Goal: Task Accomplishment & Management: Manage account settings

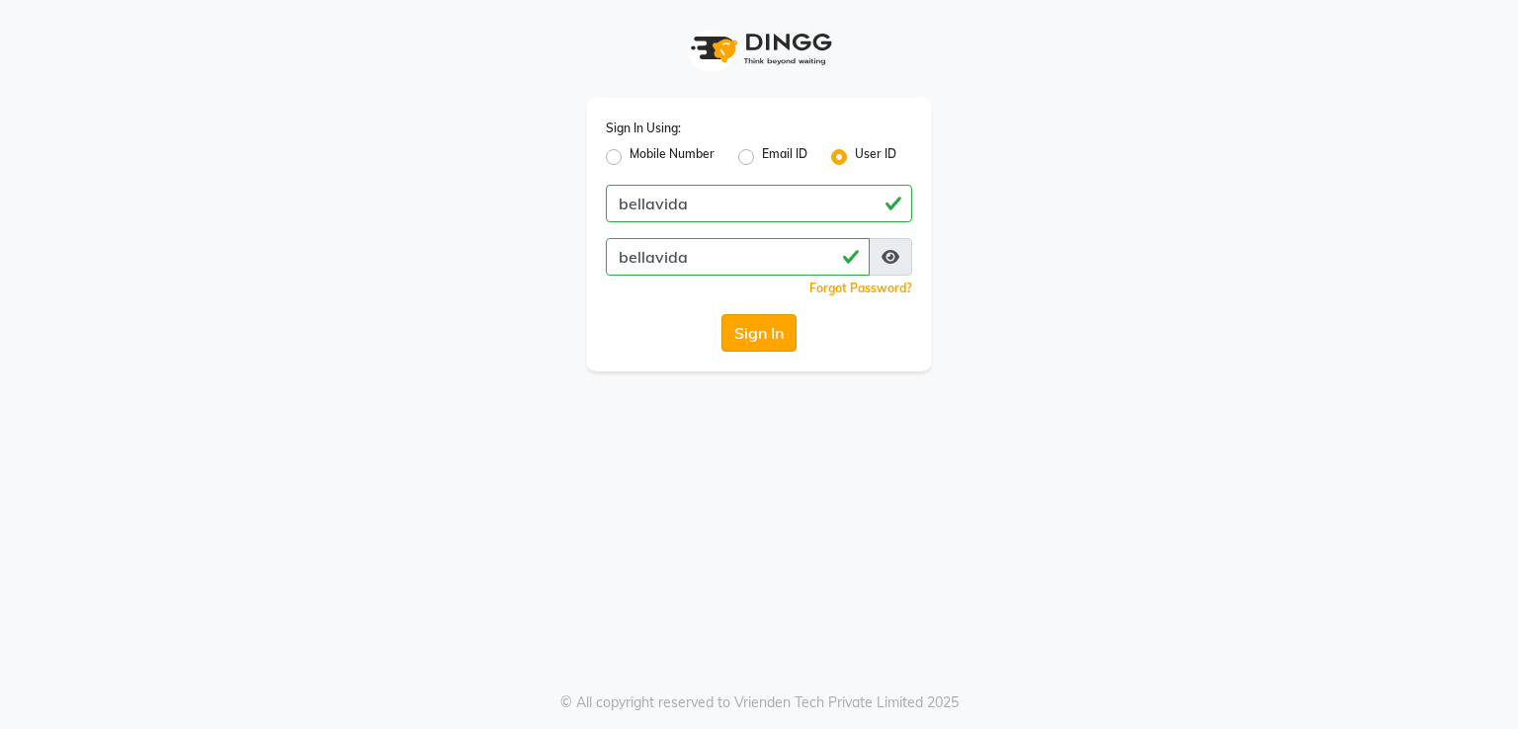
click at [779, 352] on button "Sign In" at bounding box center [758, 333] width 75 height 38
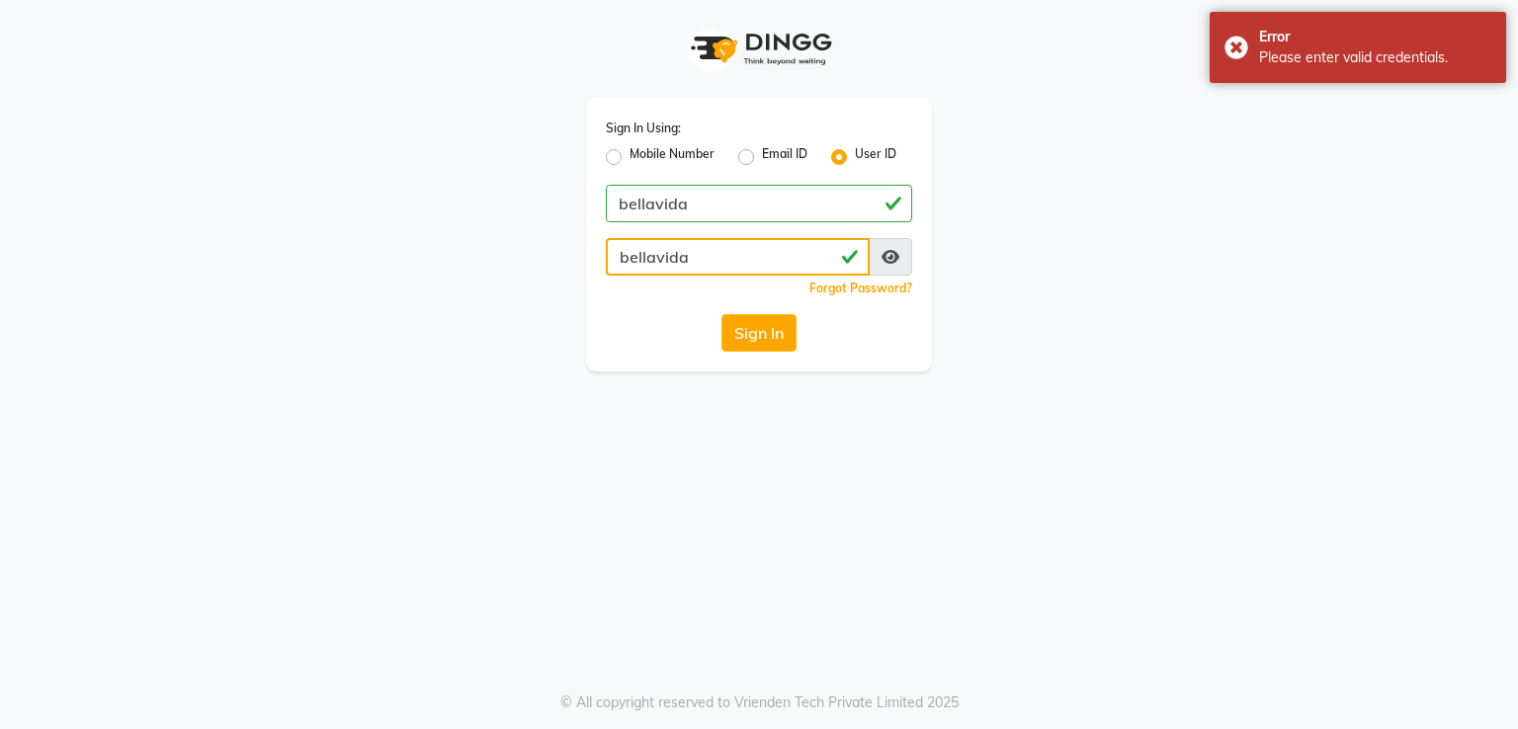
drag, startPoint x: 723, startPoint y: 258, endPoint x: 461, endPoint y: 263, distance: 262.9
click at [461, 263] on div "Sign In Using: Mobile Number Email ID User ID bellavida bellavida Remember me F…" at bounding box center [759, 186] width 1127 height 372
drag, startPoint x: 722, startPoint y: 262, endPoint x: 553, endPoint y: 274, distance: 169.4
click at [553, 274] on div "Sign In Using: Mobile Number Email ID User ID bellavida bellavida Remember me F…" at bounding box center [759, 186] width 1127 height 372
type input "b"
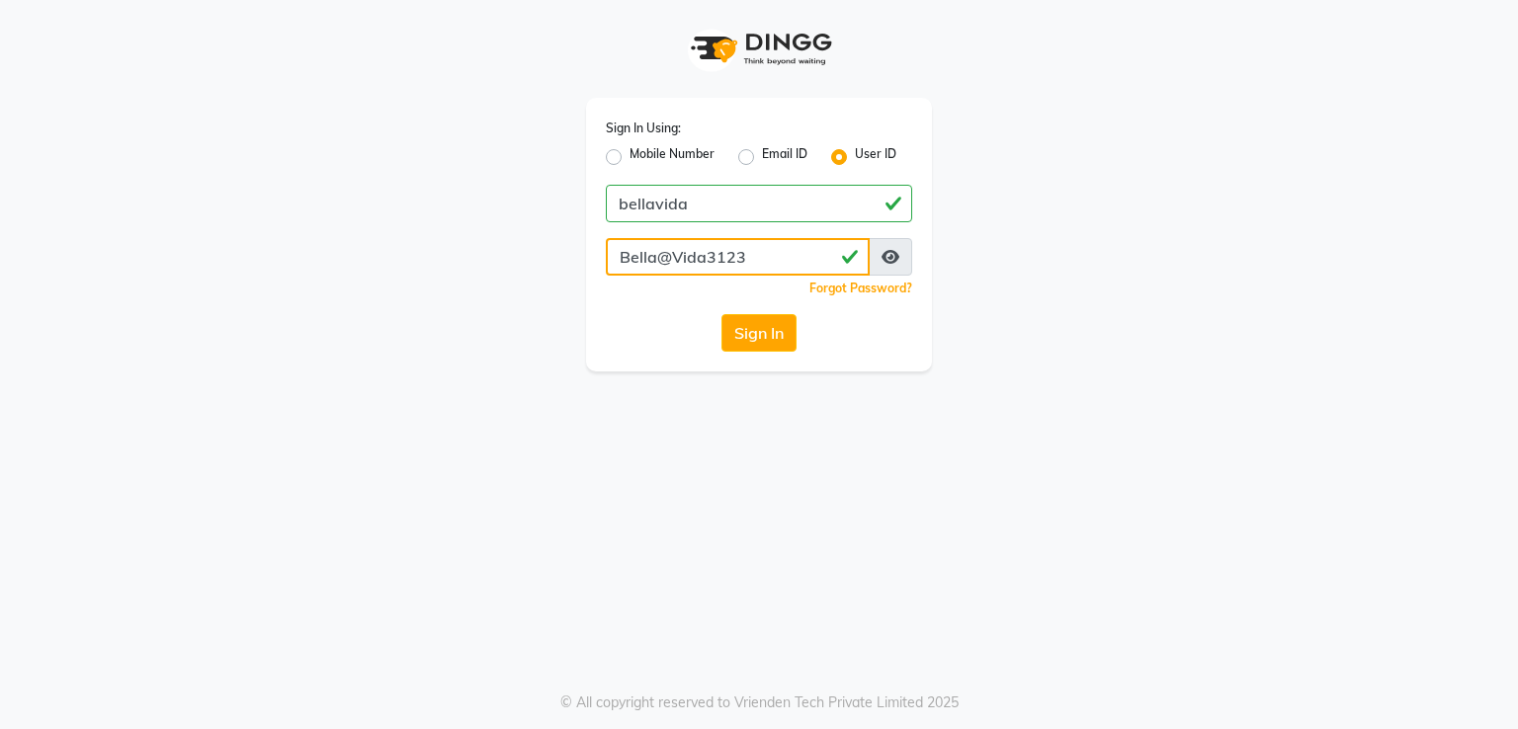
type input "Bella@Vida3123"
click at [721, 314] on button "Sign In" at bounding box center [758, 333] width 75 height 38
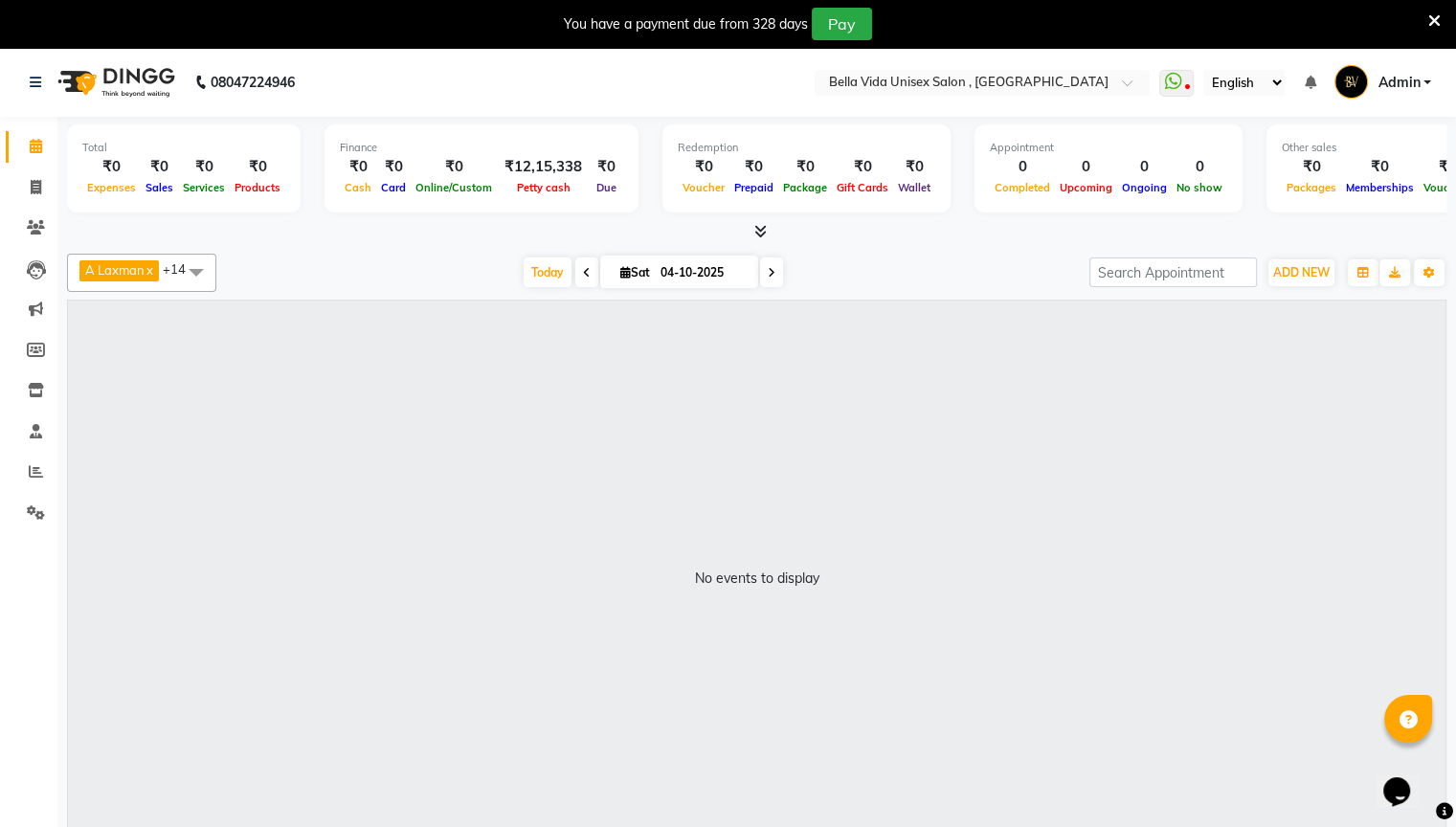
click at [1341, 196] on div "Memberships" at bounding box center [1379, 187] width 77 height 20
click at [1290, 230] on div at bounding box center [757, 231] width 1379 height 20
click at [1425, 16] on div "You have a payment due from 328 days Pay" at bounding box center [718, 24] width 1421 height 33
click at [1434, 27] on icon at bounding box center [1434, 21] width 13 height 17
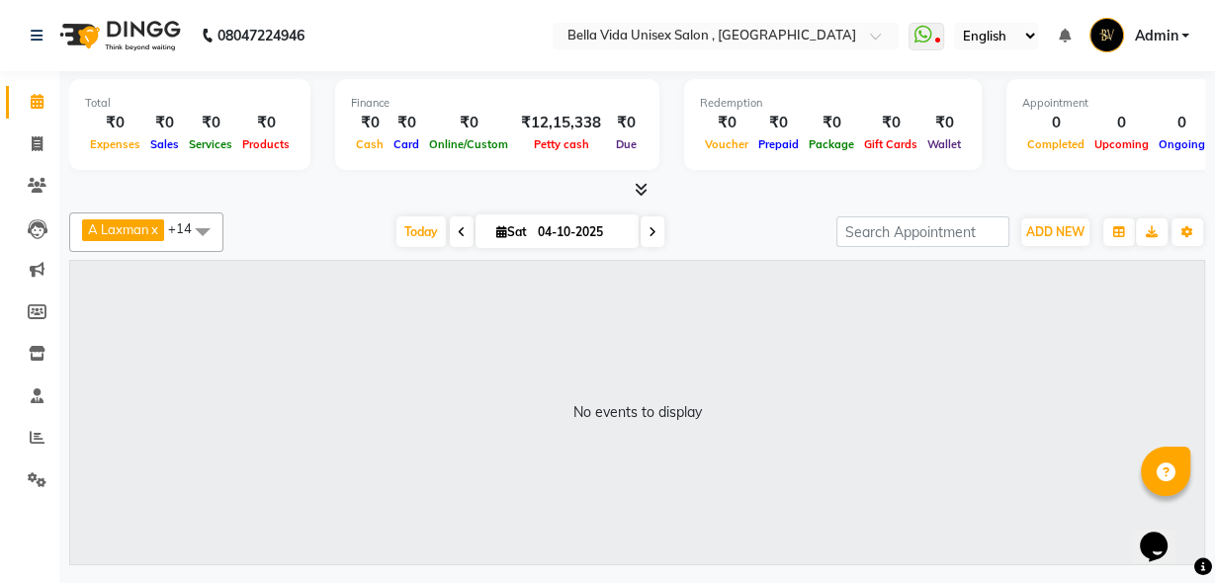
drag, startPoint x: 1487, startPoint y: 5, endPoint x: 500, endPoint y: 169, distance: 1000.8
click at [500, 169] on div "Finance ₹0 Cash ₹0 Card ₹0 Online/Custom ₹12,15,338 [PERSON_NAME] cash ₹0 Due" at bounding box center [497, 124] width 324 height 91
drag, startPoint x: 30, startPoint y: 488, endPoint x: 24, endPoint y: 466, distance: 22.5
click at [28, 487] on span at bounding box center [37, 480] width 35 height 23
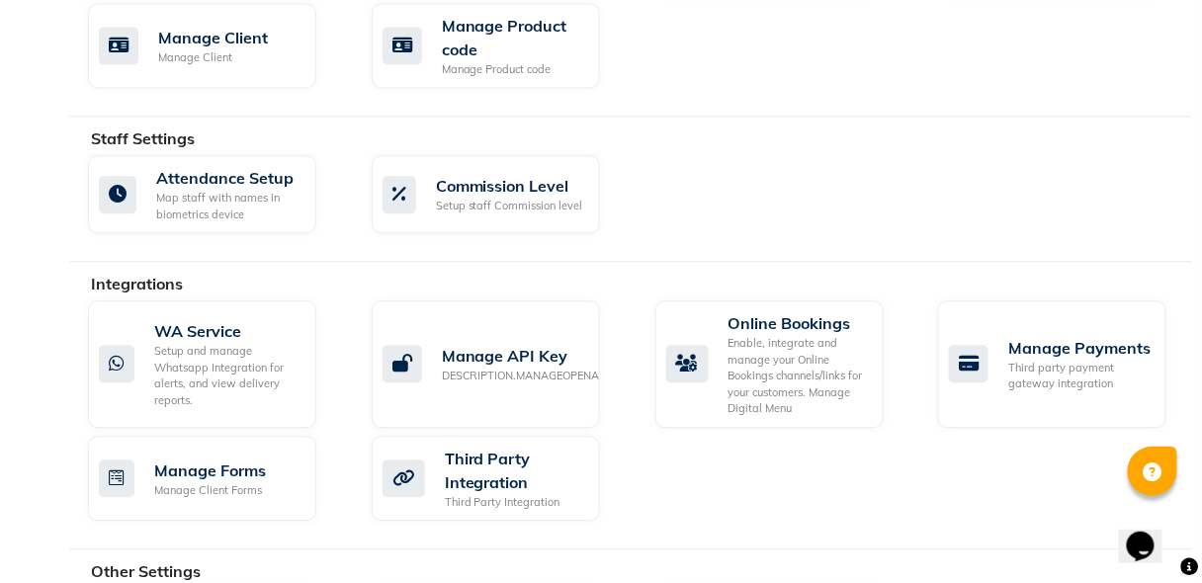
scroll to position [1107, 0]
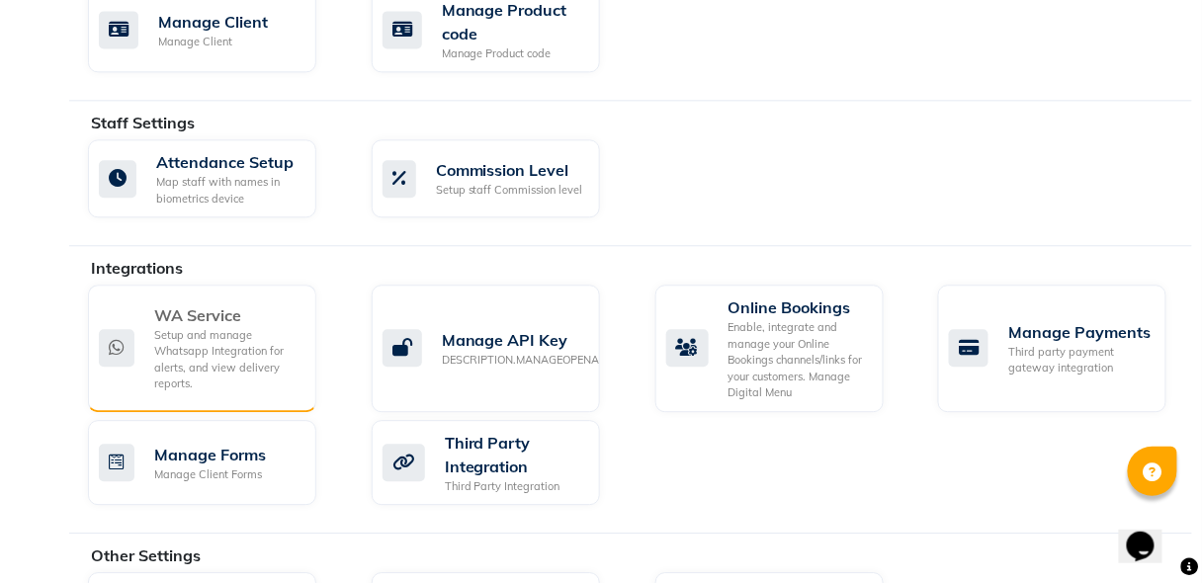
click at [174, 344] on div "Setup and manage Whatsapp Integration for alerts, and view delivery reports." at bounding box center [227, 359] width 146 height 65
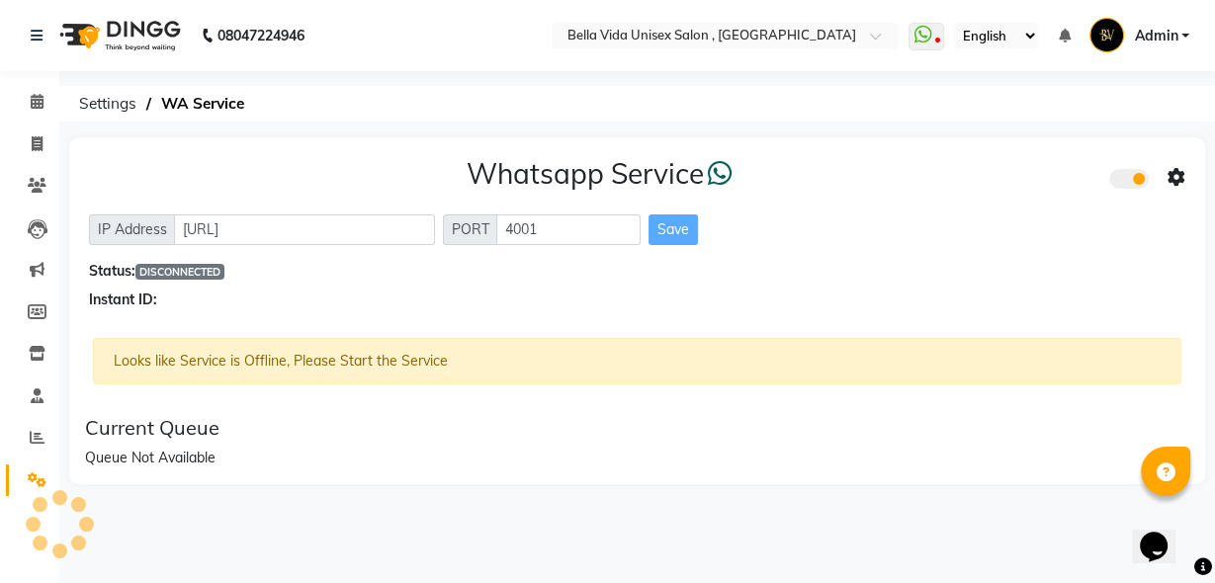
click at [1182, 181] on icon at bounding box center [1176, 178] width 18 height 18
click at [941, 36] on span at bounding box center [926, 37] width 36 height 28
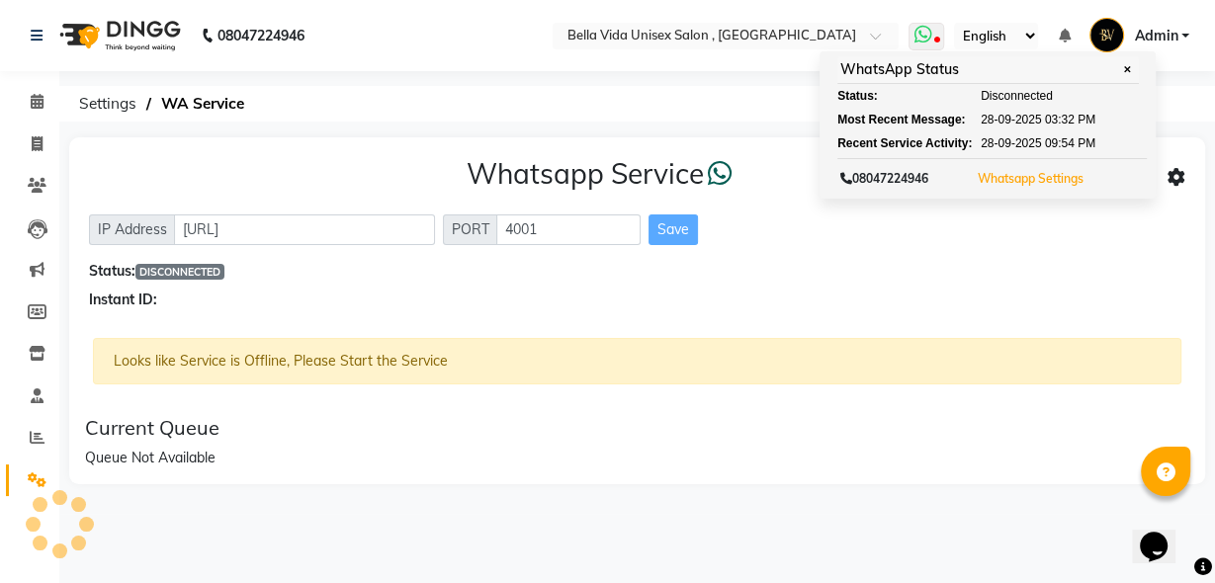
click at [1032, 186] on button "Whatsapp Settings" at bounding box center [1030, 179] width 116 height 28
click at [1019, 181] on link "Whatsapp Settings" at bounding box center [1030, 178] width 106 height 15
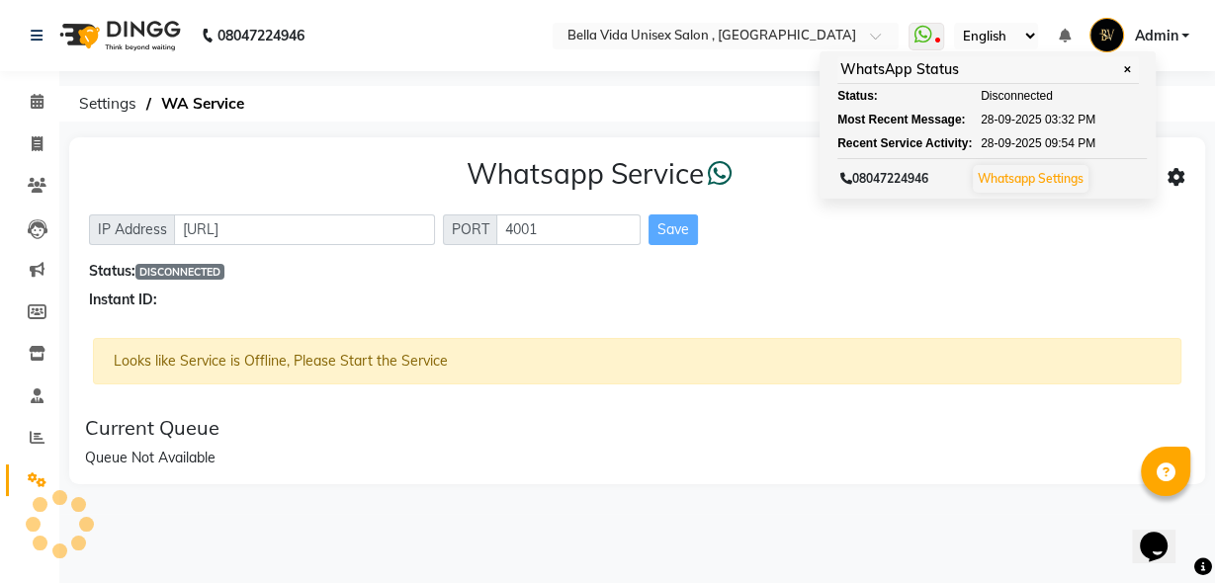
click at [1169, 178] on icon at bounding box center [1176, 178] width 18 height 18
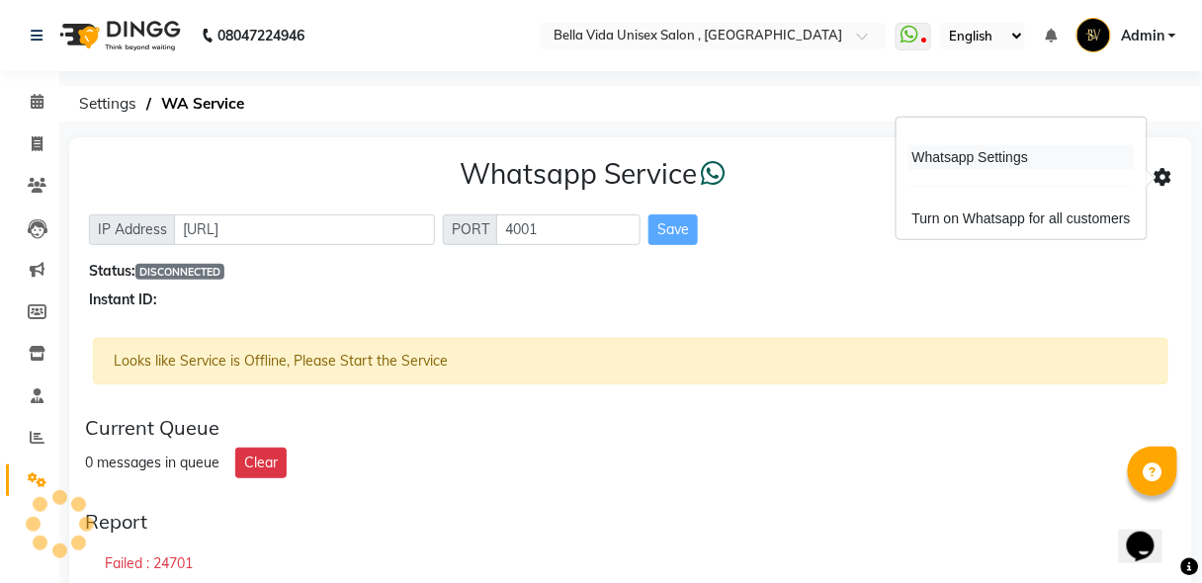
click at [976, 163] on div "Whatsapp Settings" at bounding box center [1021, 157] width 226 height 25
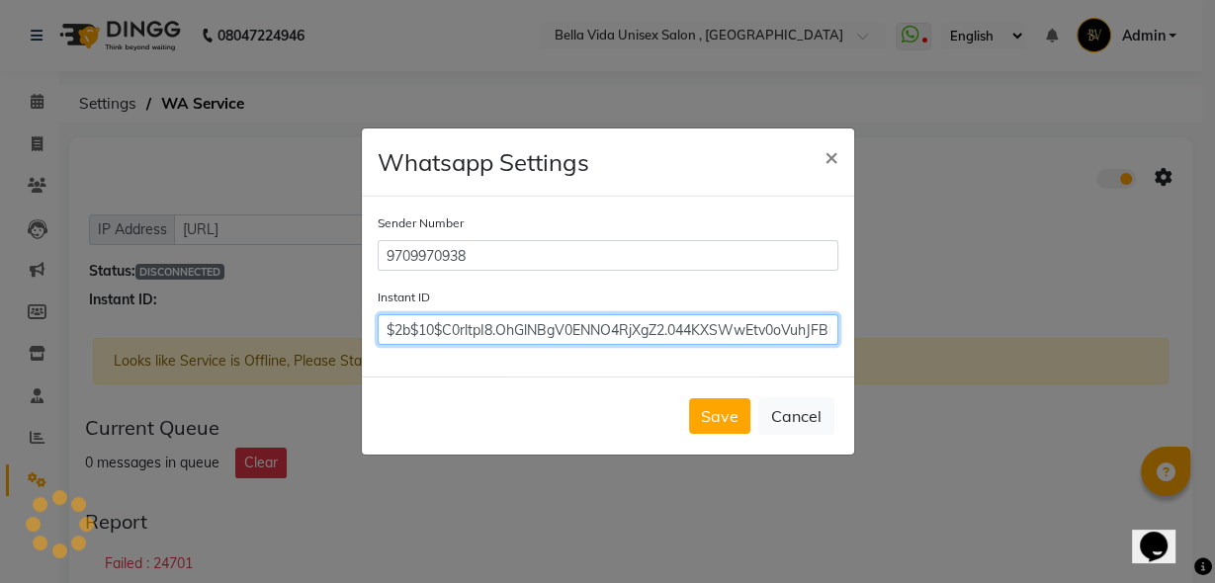
click at [615, 332] on input "$2b$10$C0rltpI8.OhGlNBgV0ENNO4RjXgZ2.044KXSWwEtv0oVuhJFBHewC" at bounding box center [607, 329] width 461 height 31
click at [425, 337] on input "$2b$10$C0rltpI8.OhGlNBgV0ENNO4RjXgZ2.044KXSWwEtv0oVuhJFBHewC" at bounding box center [607, 329] width 461 height 31
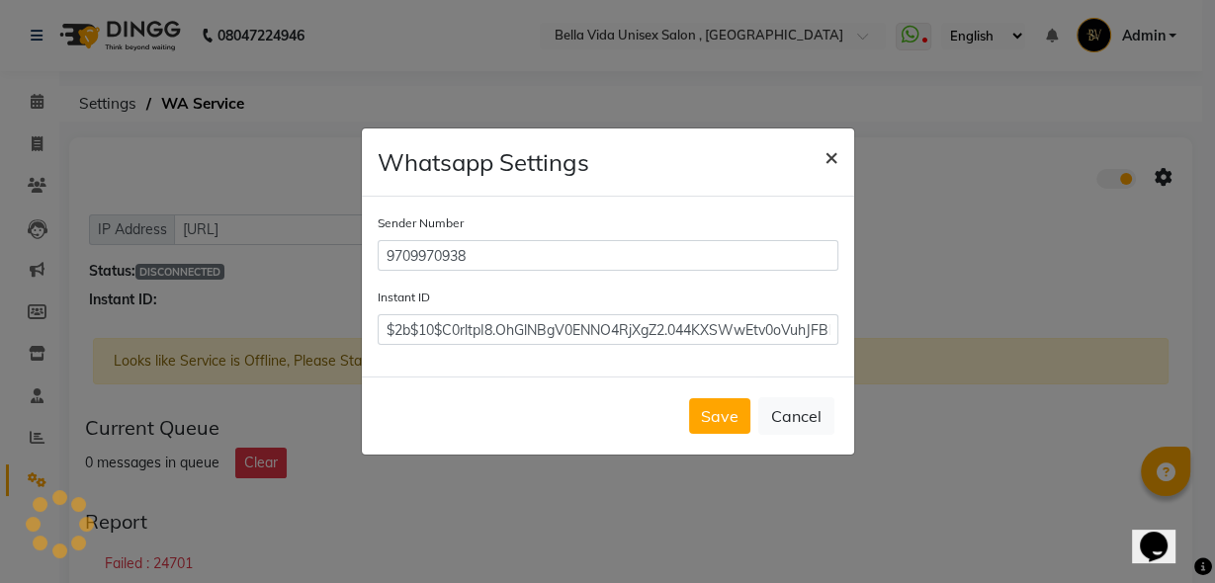
click at [834, 156] on span "×" at bounding box center [831, 156] width 14 height 30
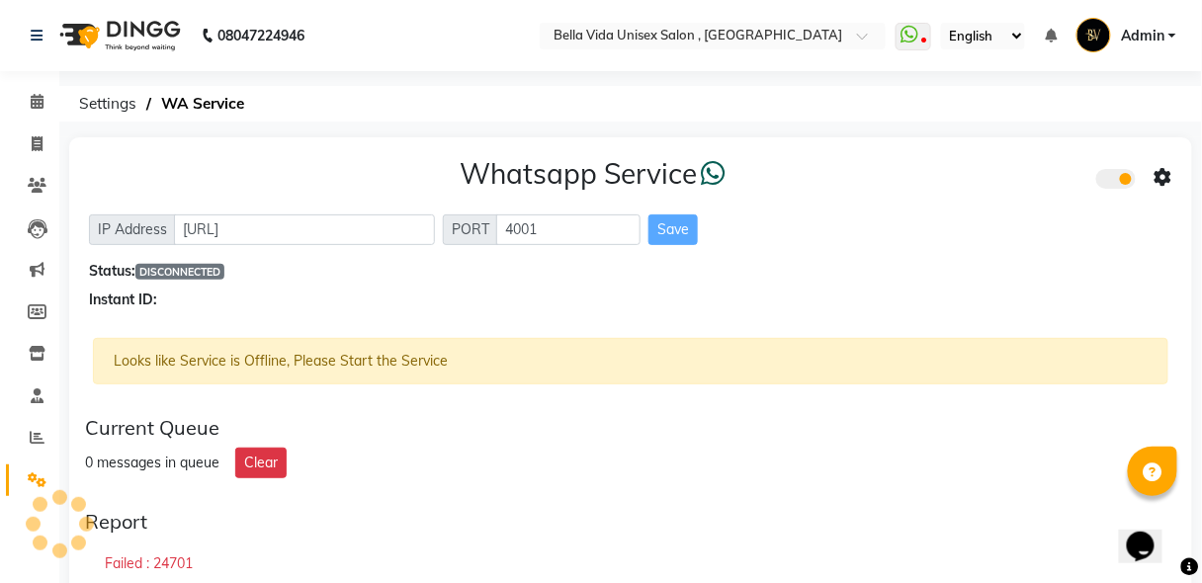
click at [1171, 182] on icon at bounding box center [1163, 178] width 18 height 18
click at [1010, 170] on div "Whatsapp Settings Turn on Whatsapp for all customers" at bounding box center [1021, 179] width 250 height 122
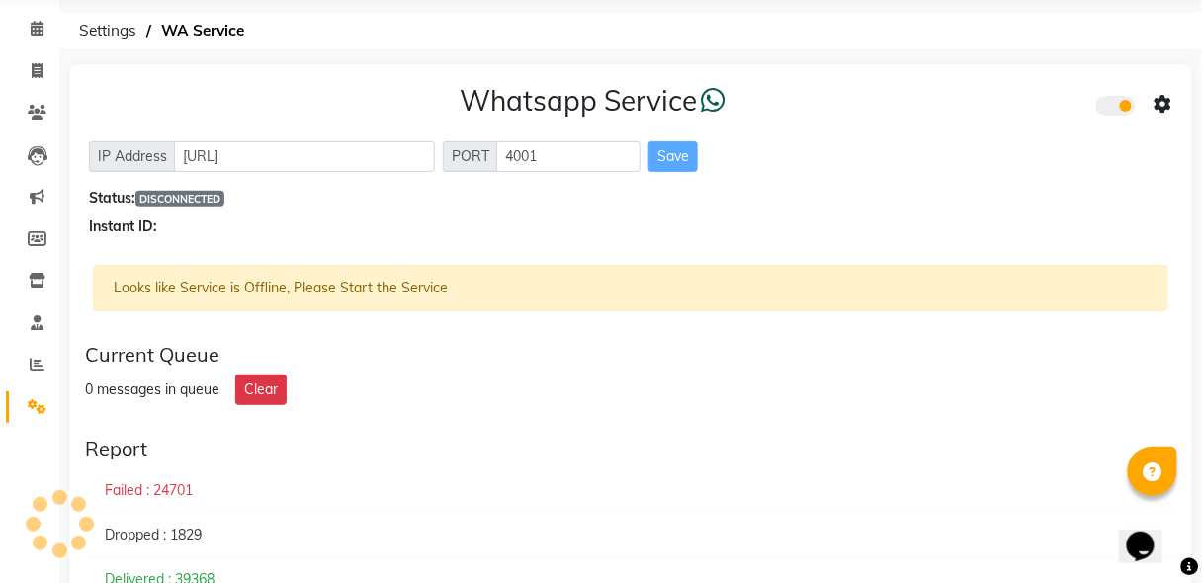
scroll to position [134, 0]
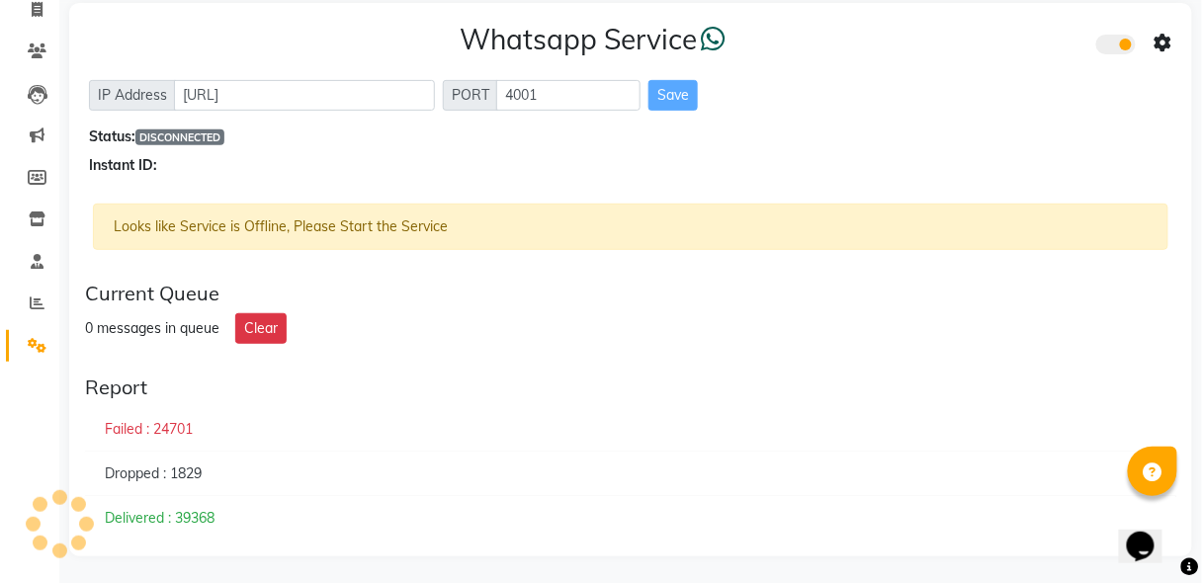
click at [1131, 47] on span at bounding box center [1116, 45] width 40 height 20
click at [1111, 47] on input "checkbox" at bounding box center [1111, 47] width 0 height 0
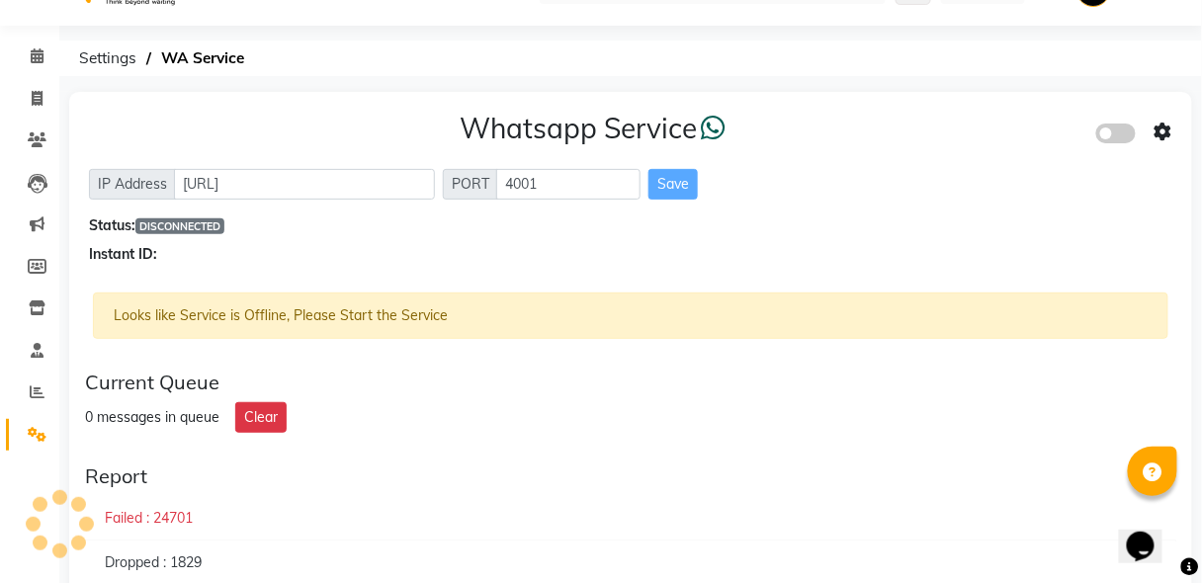
scroll to position [0, 0]
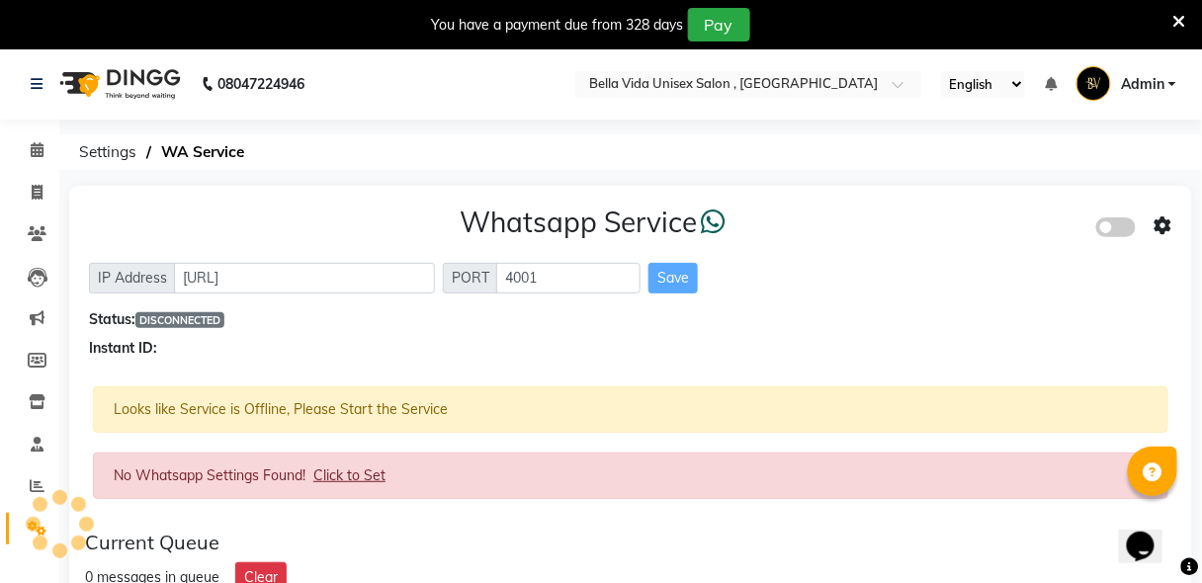
click at [356, 466] on span "Click to Set" at bounding box center [349, 475] width 72 height 18
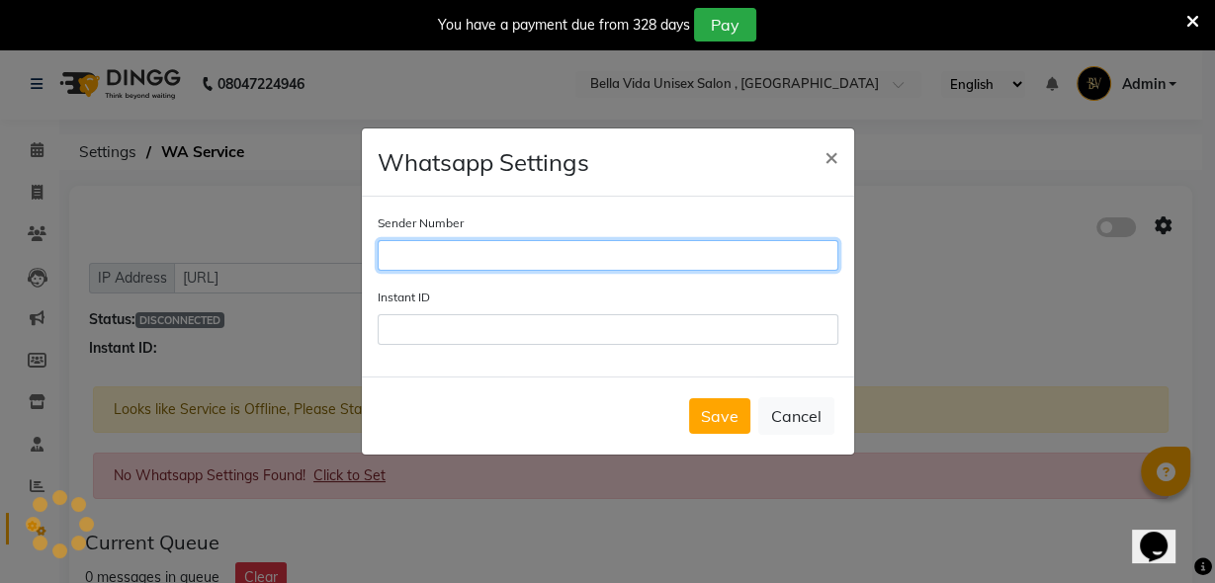
click at [469, 257] on input "Sender Number" at bounding box center [607, 255] width 461 height 31
type input "9709970938"
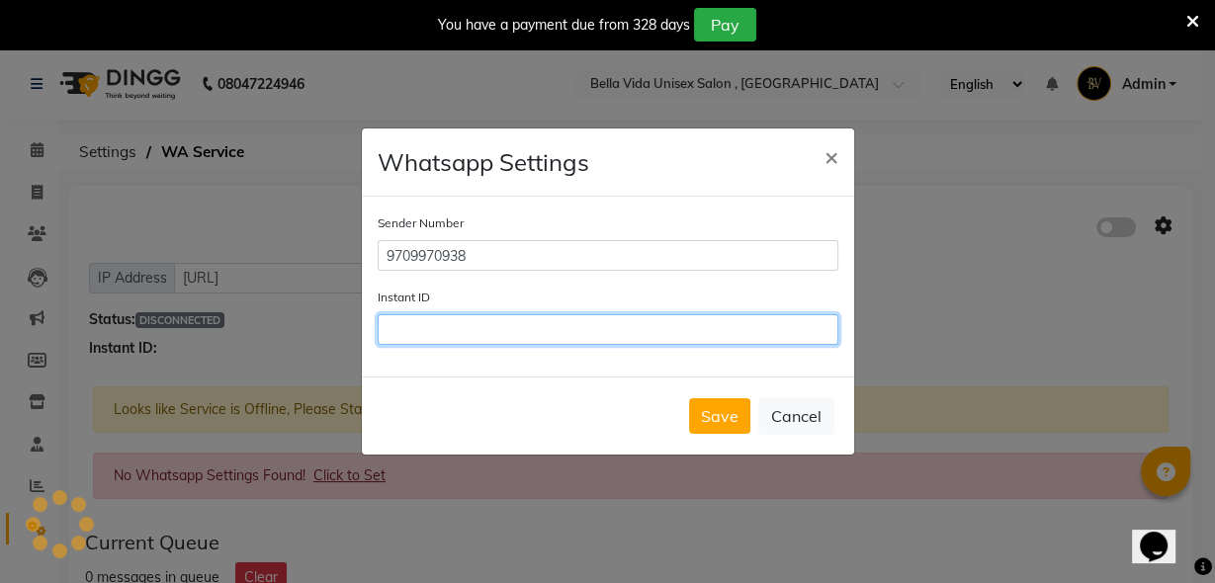
click at [465, 327] on input "Instant ID" at bounding box center [607, 329] width 461 height 31
paste input "$2b$10$C0rltpI8.OhGlNBgV0ENNO4RjXgZ2.044KXSWwEtv0oVuhJFBHewC"
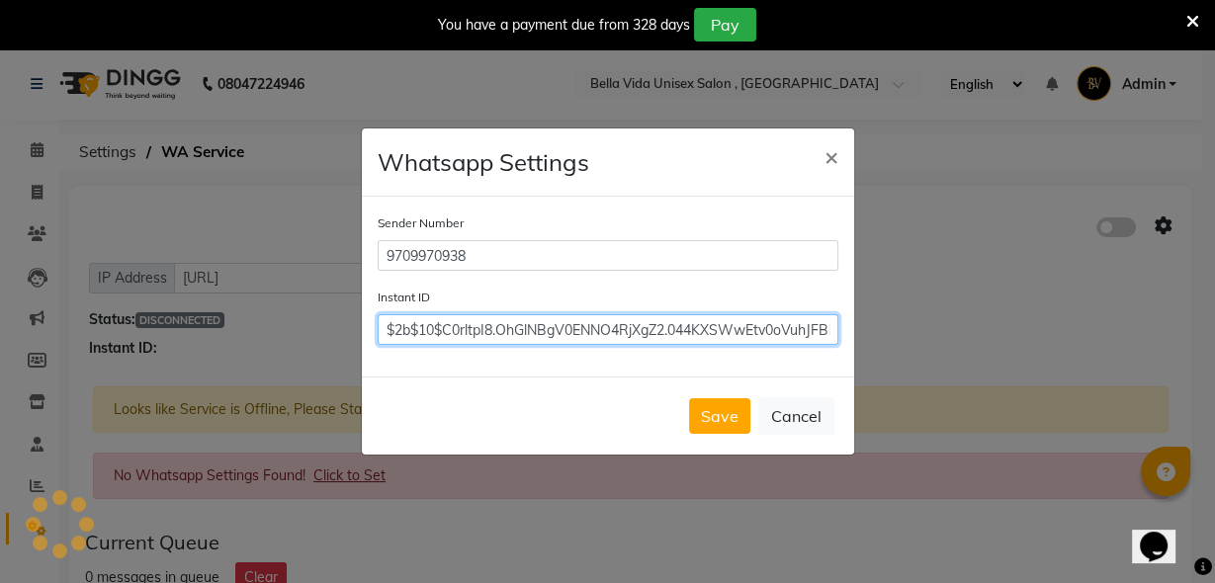
scroll to position [0, 43]
type input "$2b$10$C0rltpI8.OhGlNBgV0ENNO4RjXgZ2.044KXSWwEtv0oVuhJFBHewC"
click at [689, 398] on button "Save" at bounding box center [719, 416] width 61 height 36
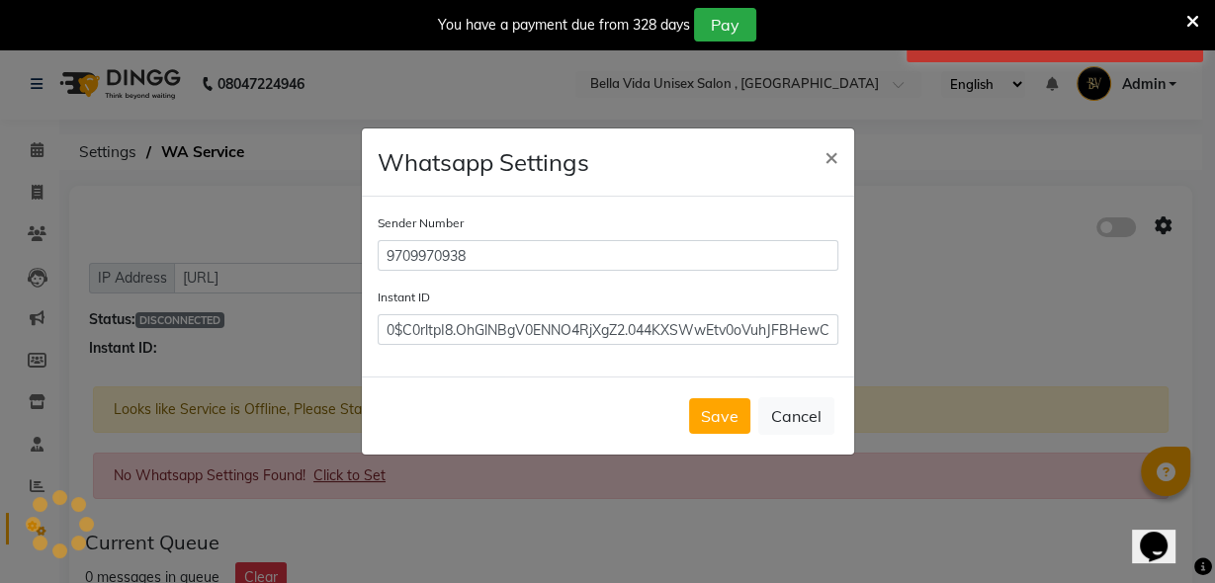
click at [1191, 18] on icon at bounding box center [1192, 22] width 13 height 18
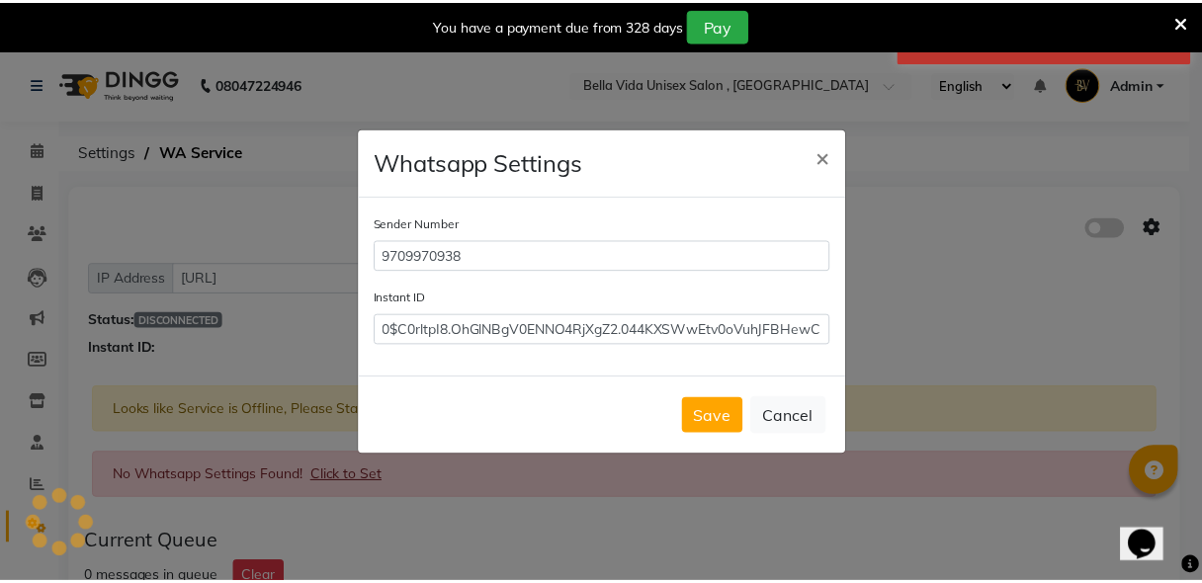
scroll to position [0, 0]
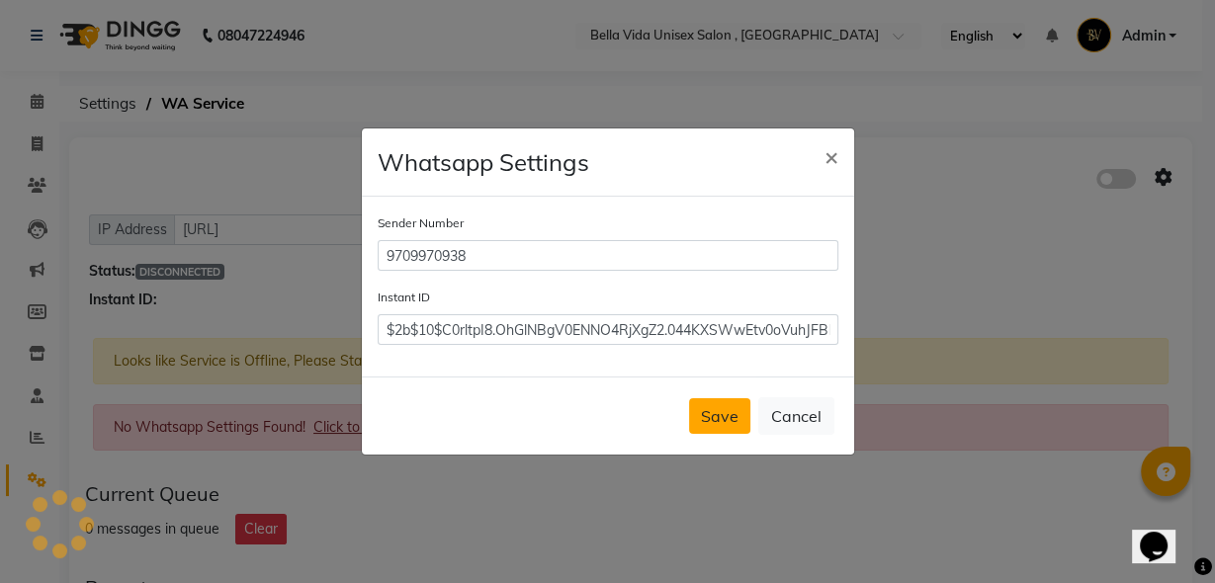
click at [725, 406] on button "Save" at bounding box center [719, 416] width 61 height 36
click at [725, 406] on div "Save Cancel" at bounding box center [608, 416] width 492 height 78
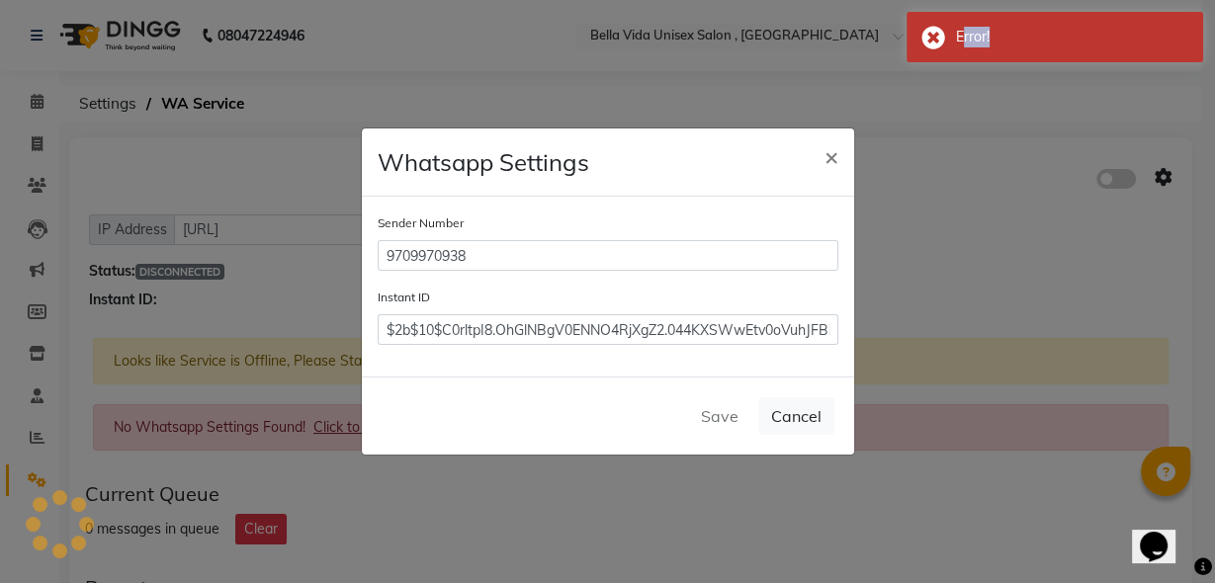
click at [725, 406] on button "Save" at bounding box center [719, 416] width 61 height 36
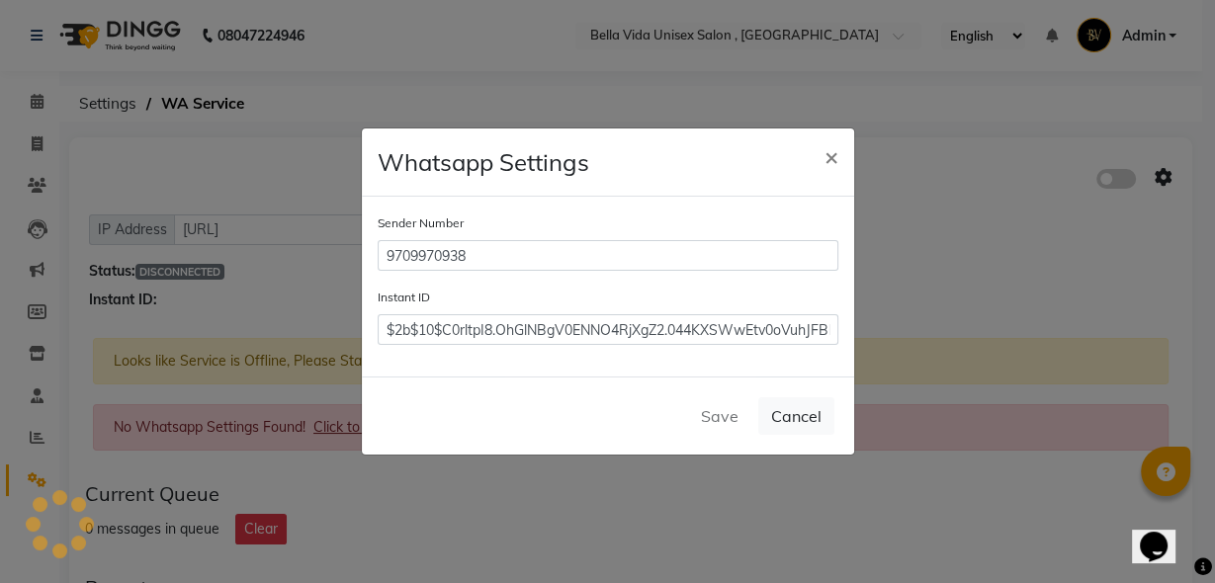
click at [725, 406] on div "Save Cancel" at bounding box center [608, 416] width 492 height 78
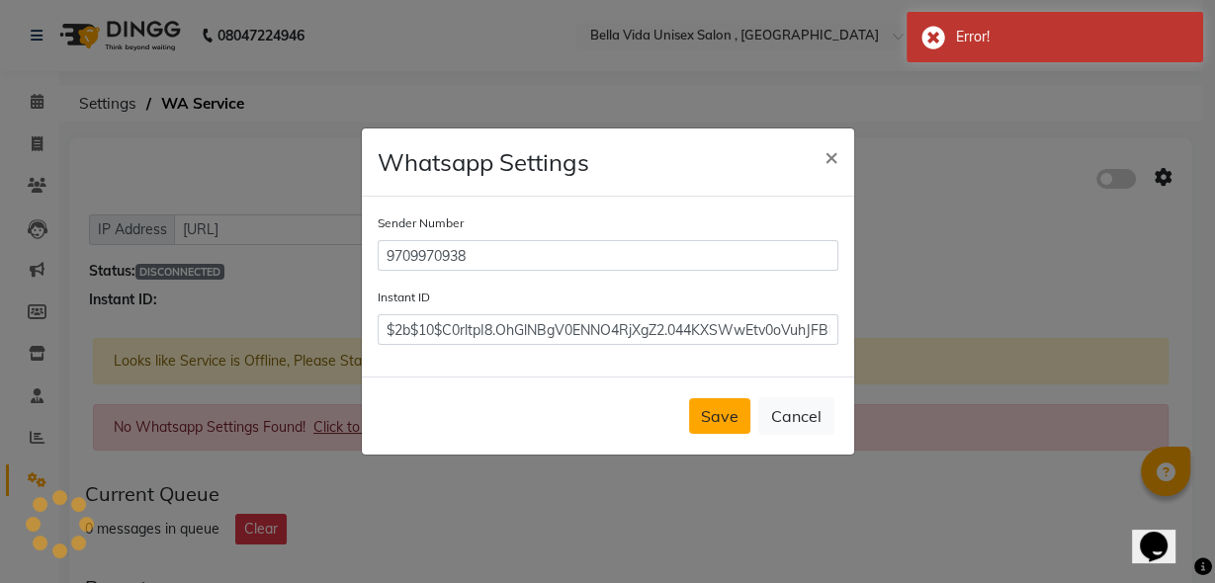
click at [725, 406] on button "Save" at bounding box center [719, 416] width 61 height 36
click at [725, 406] on div "Save Cancel" at bounding box center [608, 416] width 492 height 78
click at [725, 406] on button "Save" at bounding box center [719, 416] width 61 height 36
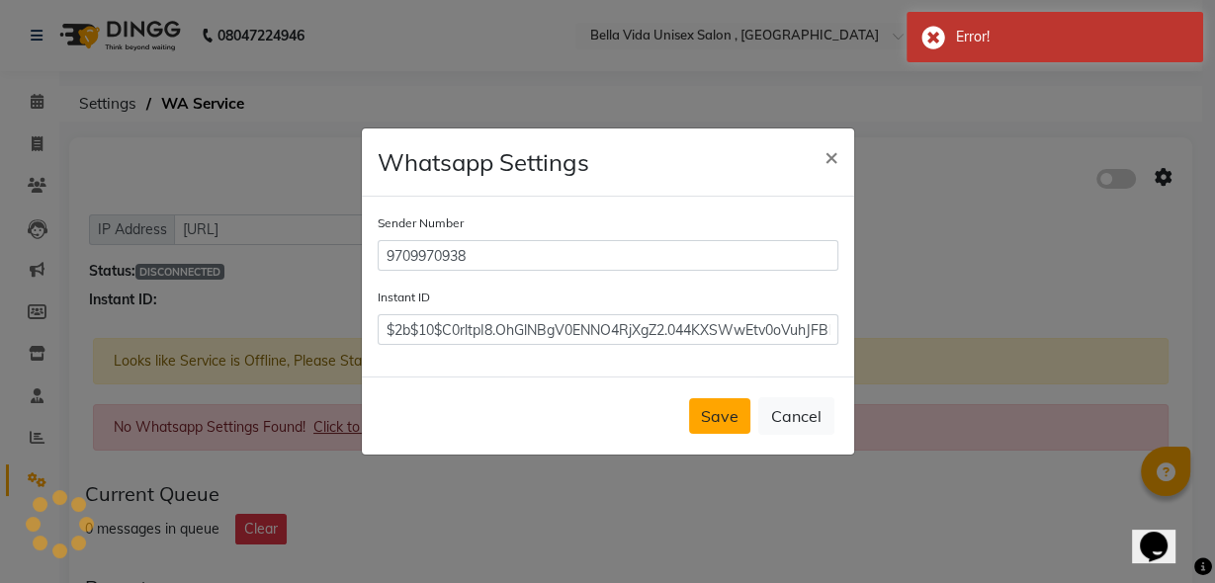
click at [725, 406] on button "Save" at bounding box center [719, 416] width 61 height 36
click at [725, 406] on div "Save Cancel" at bounding box center [608, 416] width 492 height 78
click at [787, 403] on button "Cancel" at bounding box center [796, 416] width 76 height 38
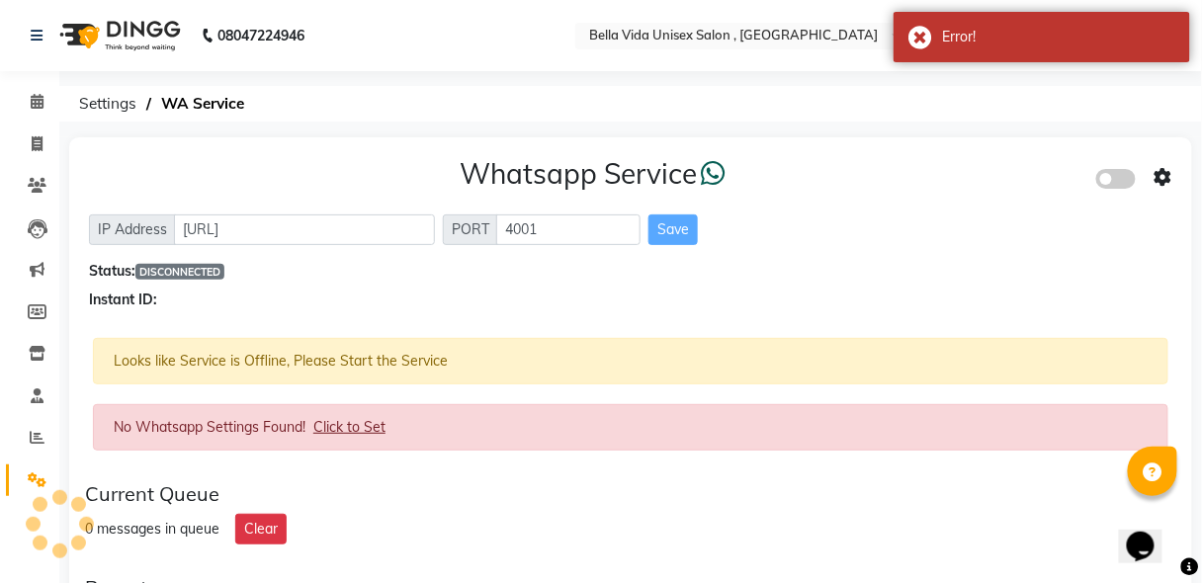
click at [1102, 179] on span at bounding box center [1116, 179] width 40 height 20
click at [1111, 182] on input "checkbox" at bounding box center [1111, 182] width 0 height 0
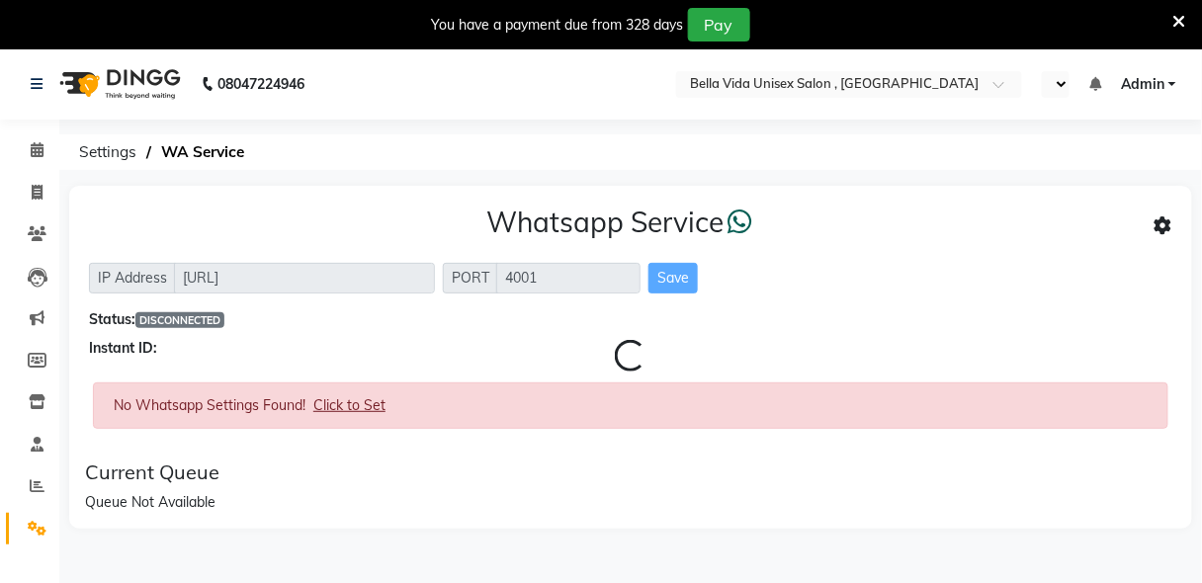
select select "en"
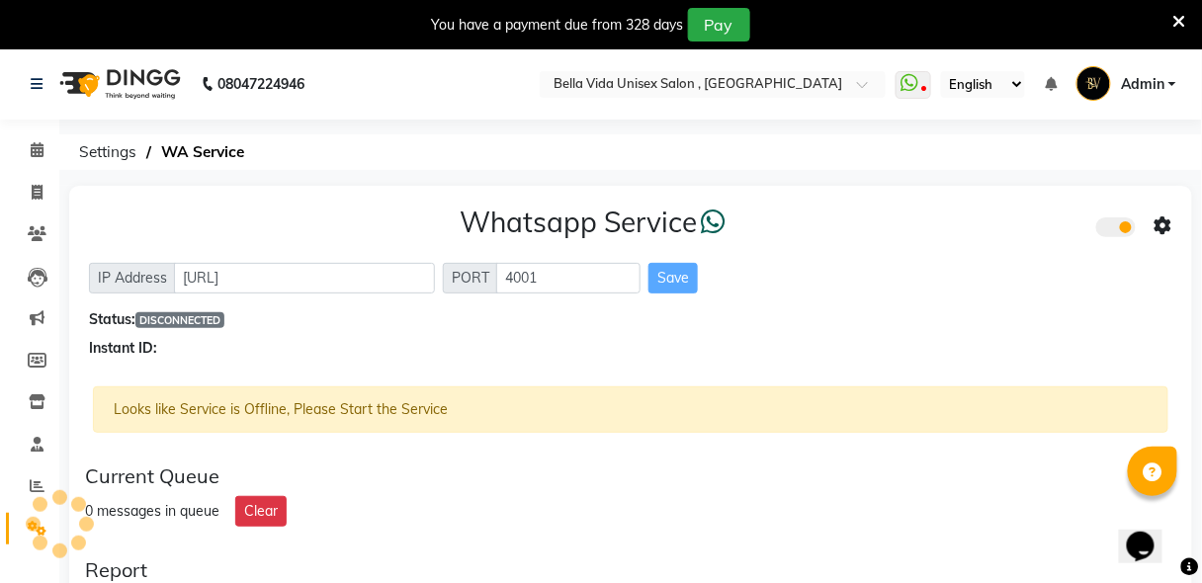
click at [1179, 29] on icon at bounding box center [1179, 22] width 13 height 18
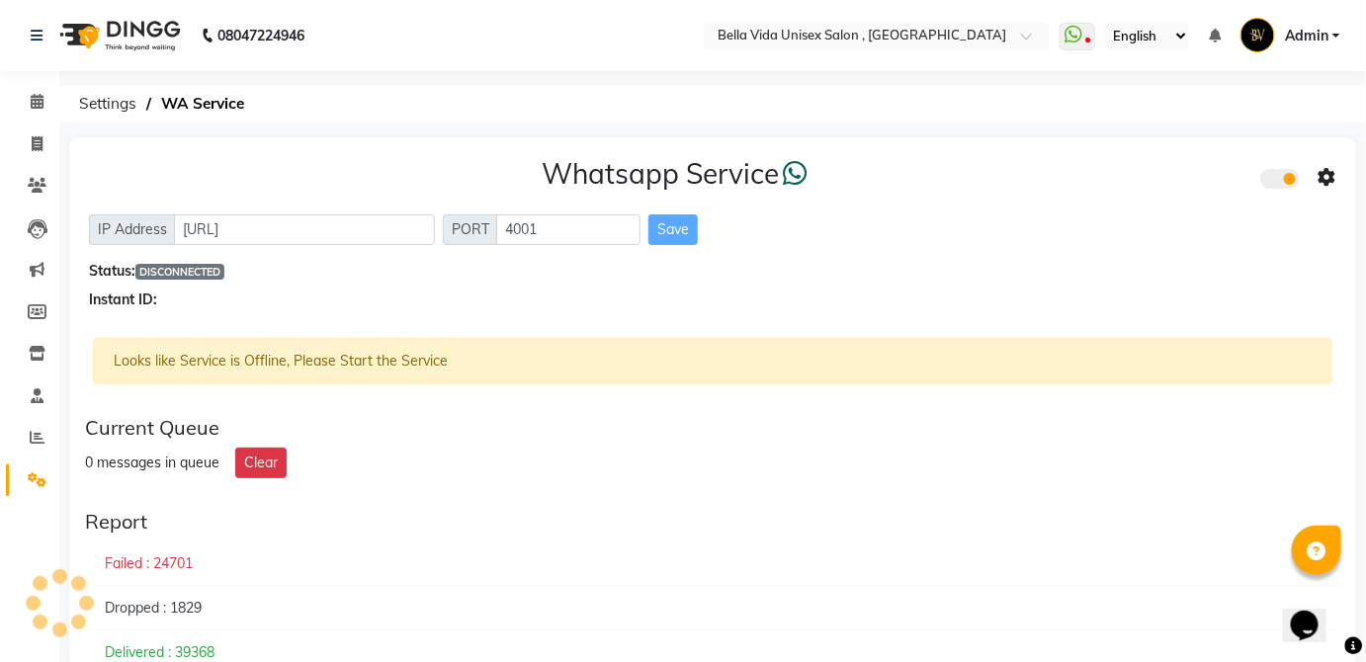
drag, startPoint x: 1203, startPoint y: 1, endPoint x: 735, endPoint y: 265, distance: 536.8
click at [735, 265] on div "Status: DISCONNECTED" at bounding box center [712, 271] width 1247 height 21
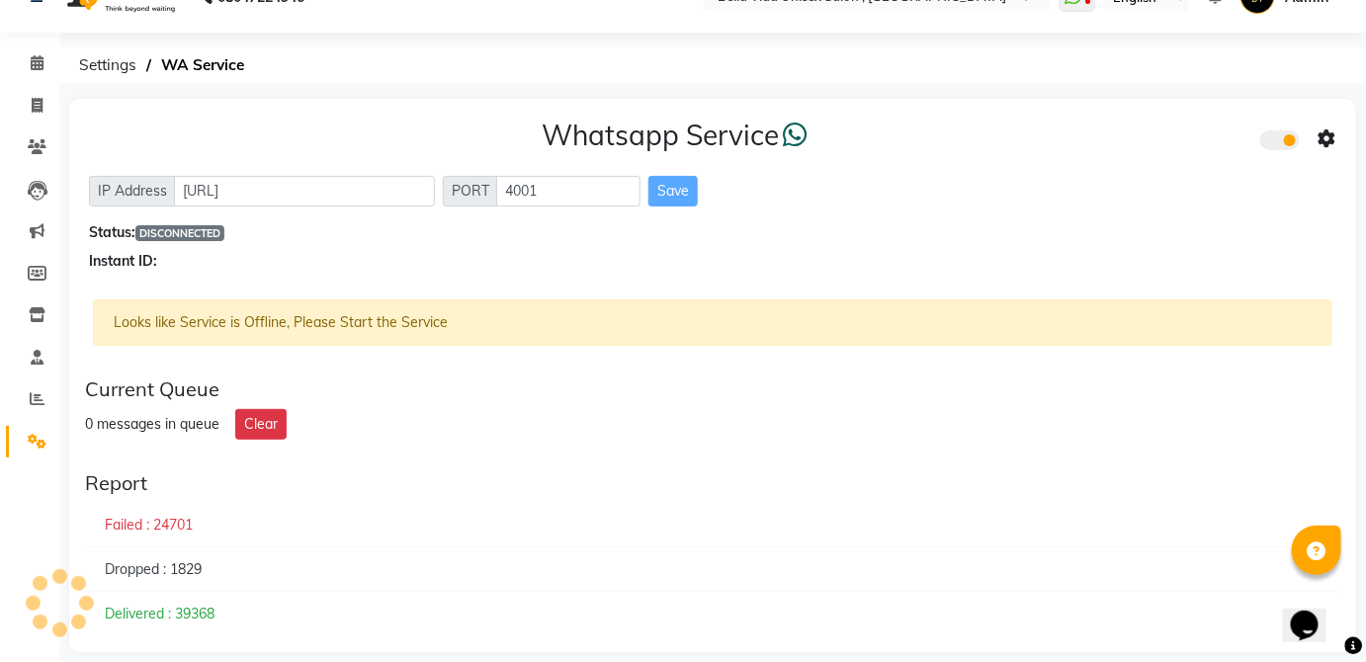
scroll to position [55, 0]
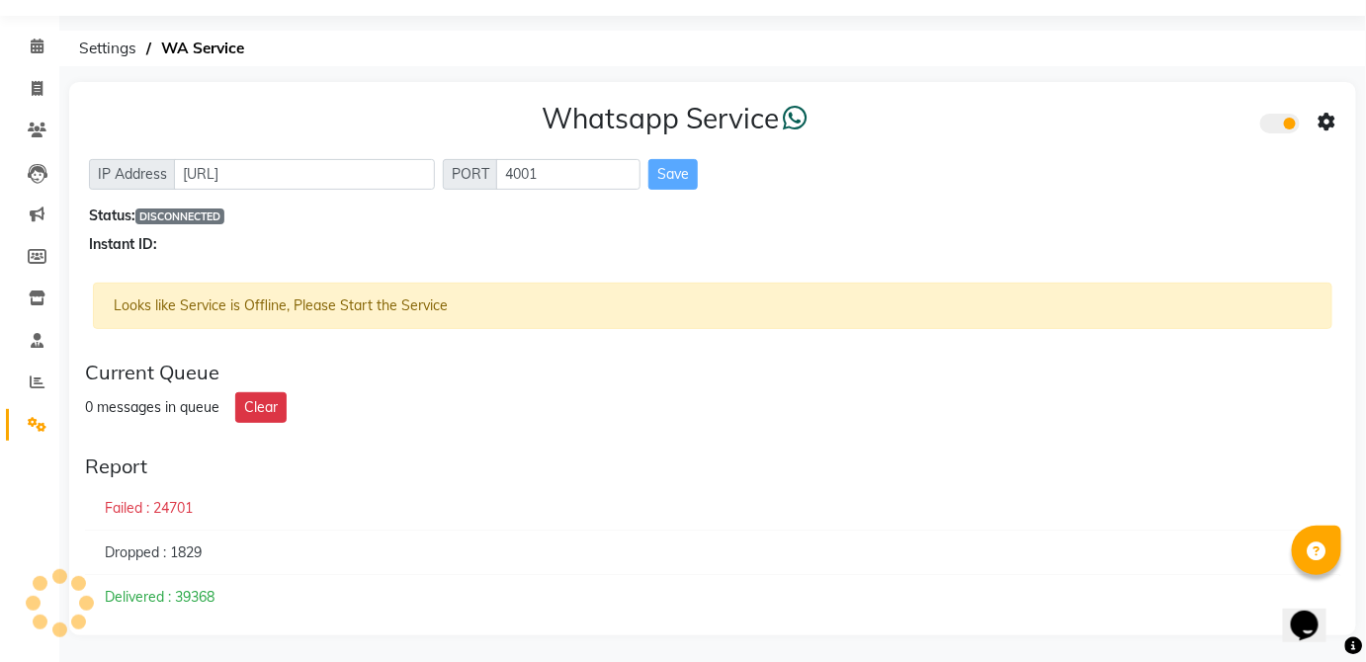
click at [191, 221] on span "DISCONNECTED" at bounding box center [179, 217] width 89 height 16
click at [221, 212] on span "DISCONNECTED" at bounding box center [179, 217] width 89 height 16
drag, startPoint x: 221, startPoint y: 212, endPoint x: 195, endPoint y: 225, distance: 29.6
click at [211, 216] on span "DISCONNECTED" at bounding box center [179, 217] width 89 height 16
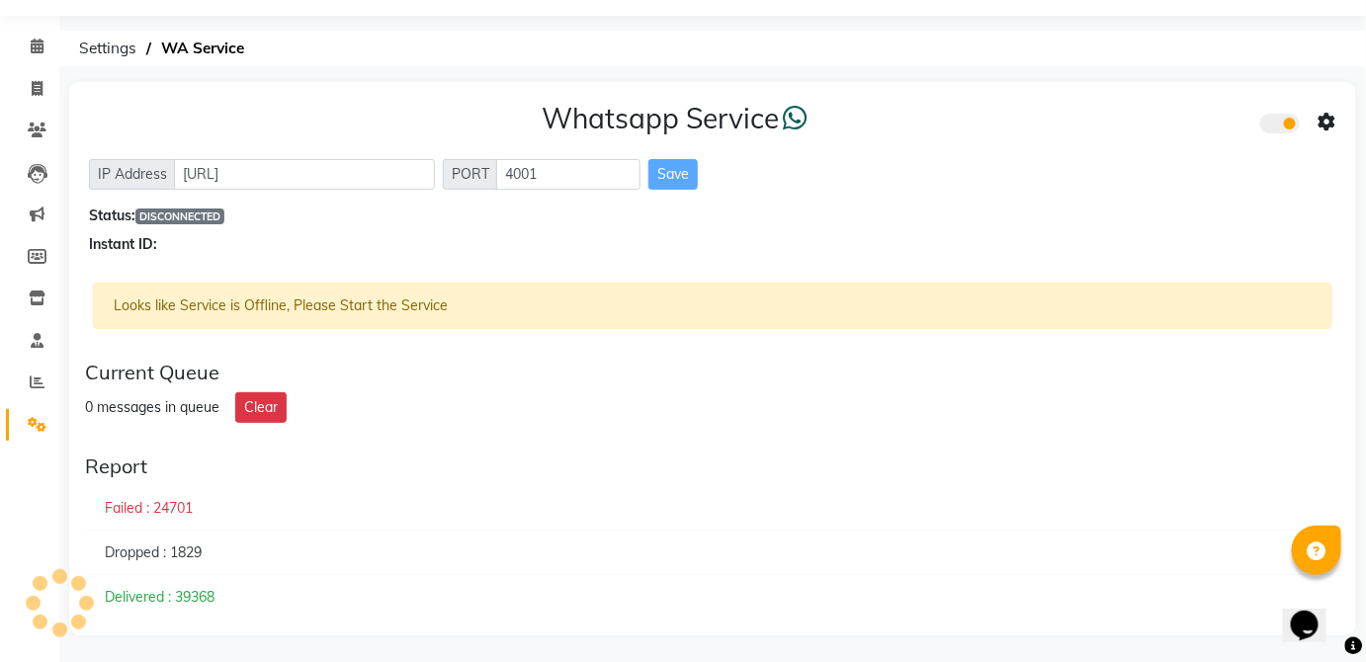
click at [175, 245] on div "Instant ID:" at bounding box center [712, 244] width 1247 height 21
click at [219, 238] on div "Instant ID:" at bounding box center [712, 244] width 1247 height 21
click at [221, 267] on div "Whatsapp Service IP Address http://localhost PORT 4001 Save Status: DISCONNECTE…" at bounding box center [712, 178] width 1287 height 193
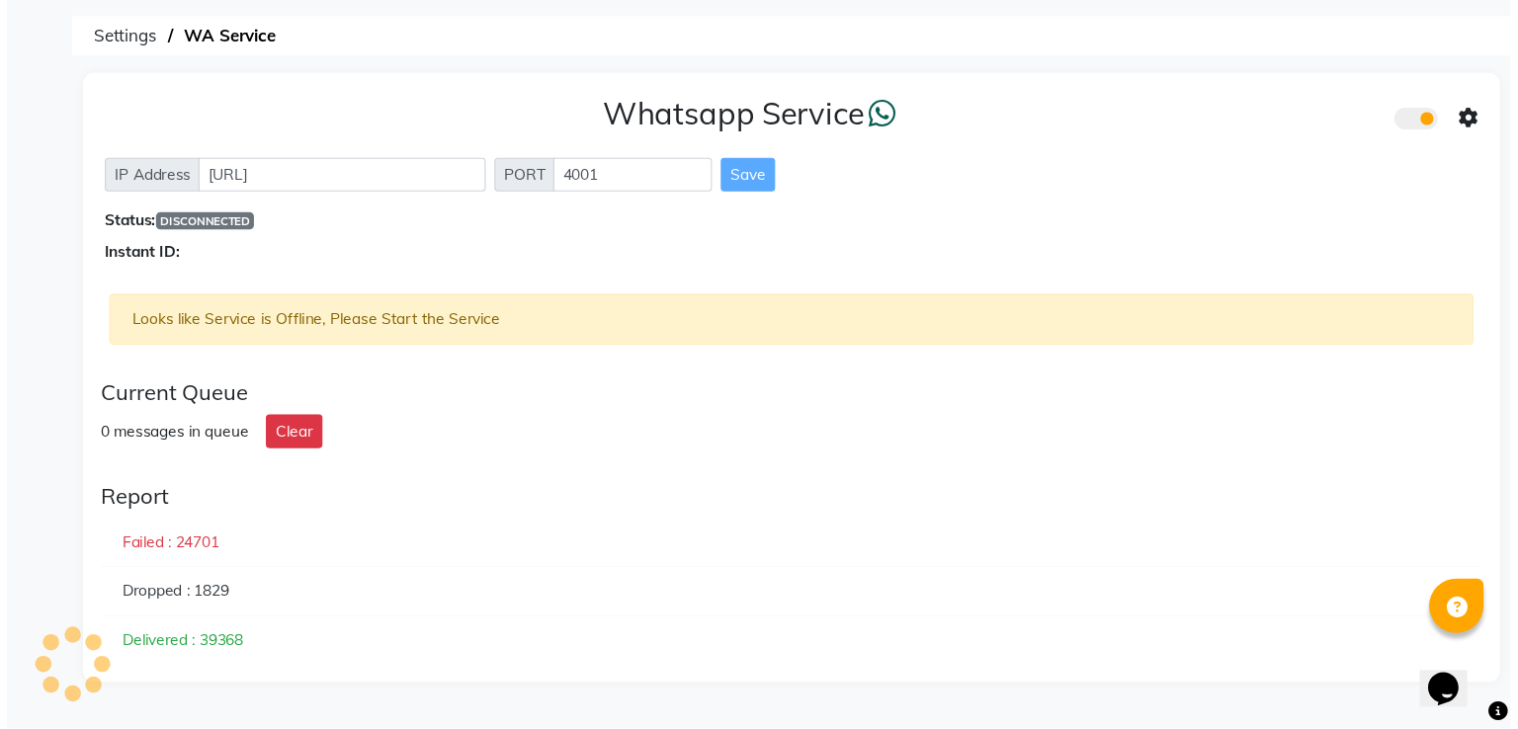
scroll to position [0, 0]
